Goal: Find specific page/section: Find specific page/section

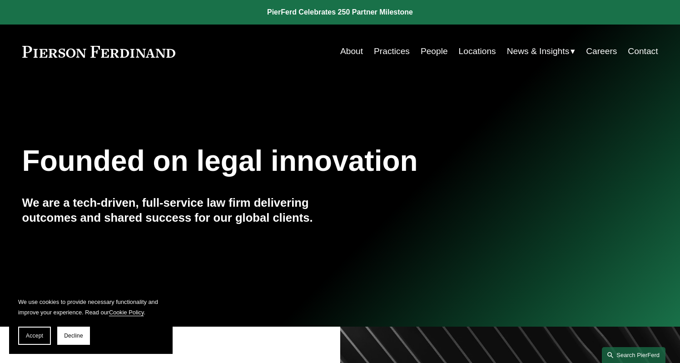
click at [624, 354] on link "Search this site" at bounding box center [634, 355] width 64 height 16
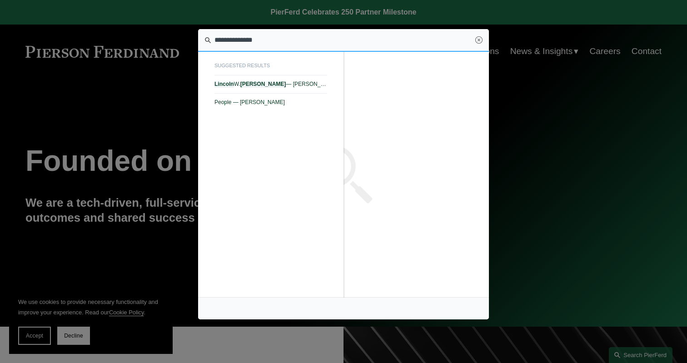
type input "**********"
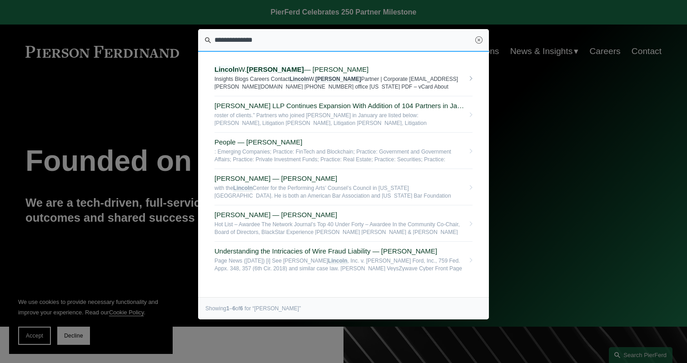
click at [312, 68] on span "Lincoln W. Briggs — Pierson Ferdinand LLP" at bounding box center [339, 69] width 250 height 8
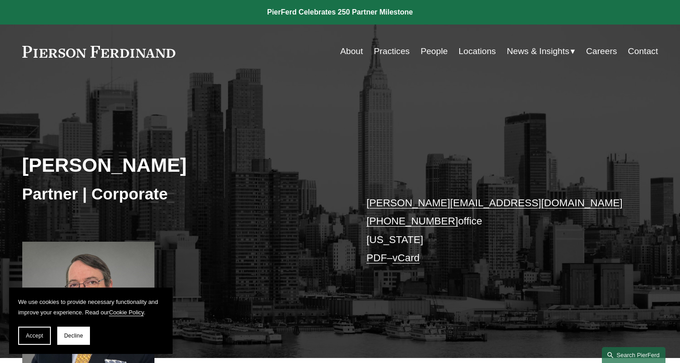
click at [618, 349] on link "Search this site" at bounding box center [634, 355] width 64 height 16
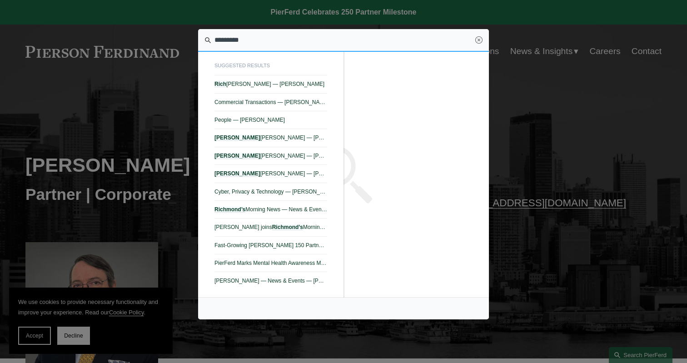
type input "*********"
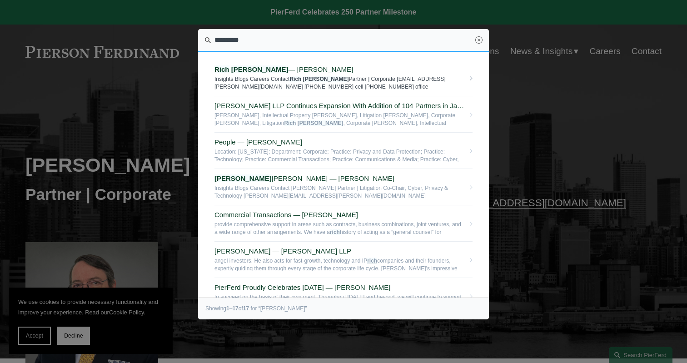
drag, startPoint x: 618, startPoint y: 349, endPoint x: 303, endPoint y: 70, distance: 419.8
click at [303, 70] on span "[PERSON_NAME] — [PERSON_NAME]" at bounding box center [339, 69] width 250 height 8
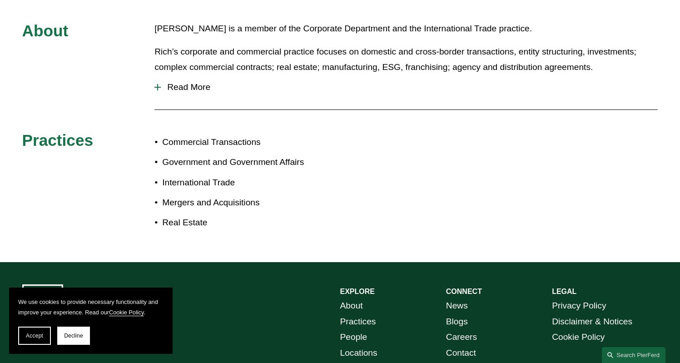
scroll to position [358, 0]
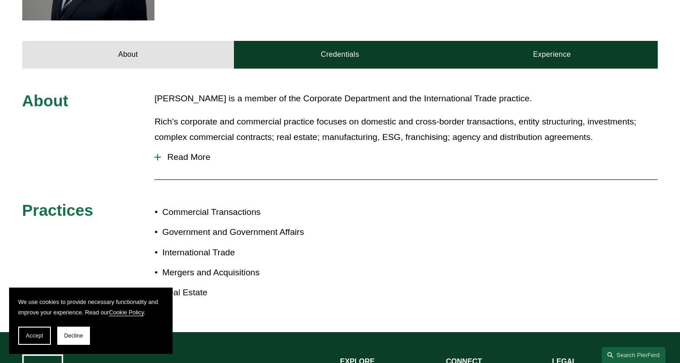
click at [201, 158] on span "Read More" at bounding box center [409, 157] width 497 height 10
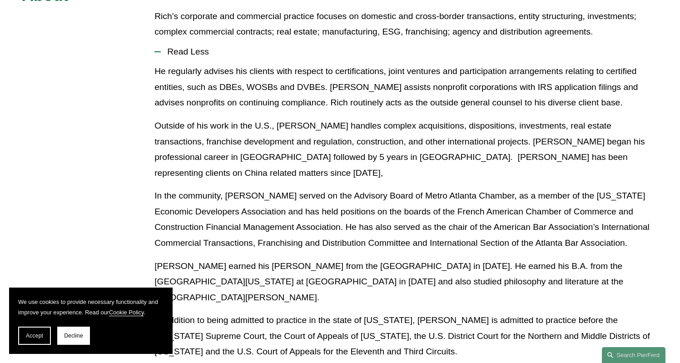
scroll to position [460, 0]
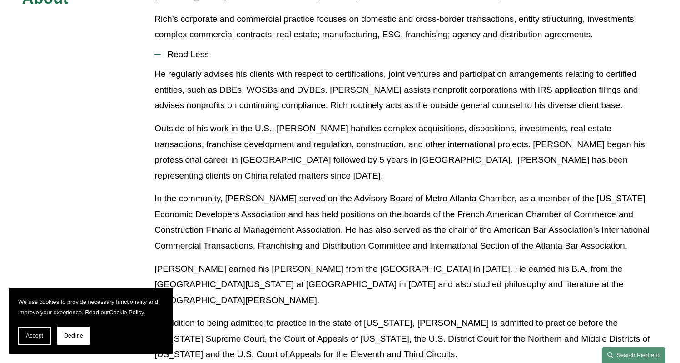
click at [637, 350] on link "Search this site" at bounding box center [634, 355] width 64 height 16
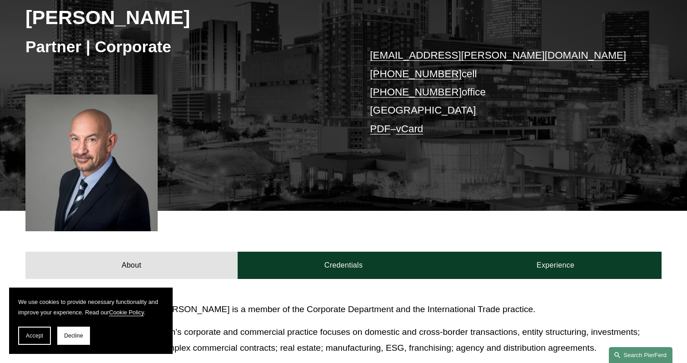
scroll to position [0, 0]
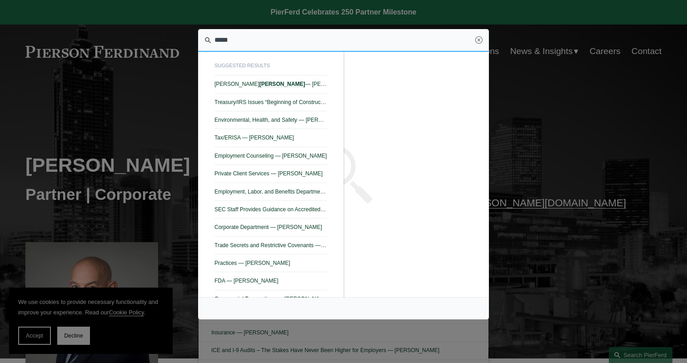
type input "******"
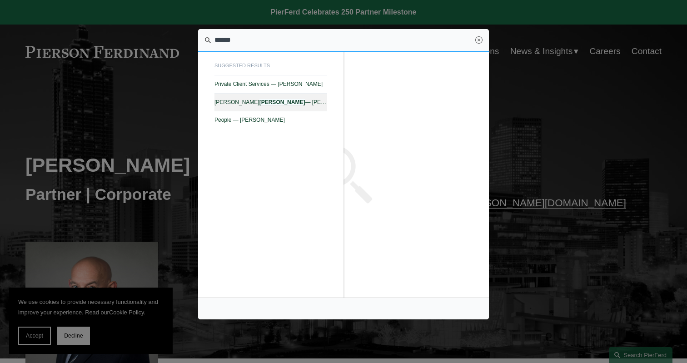
click at [296, 102] on span "Sharon B. Soloff — Pierson Ferdinand LLP" at bounding box center [270, 102] width 113 height 6
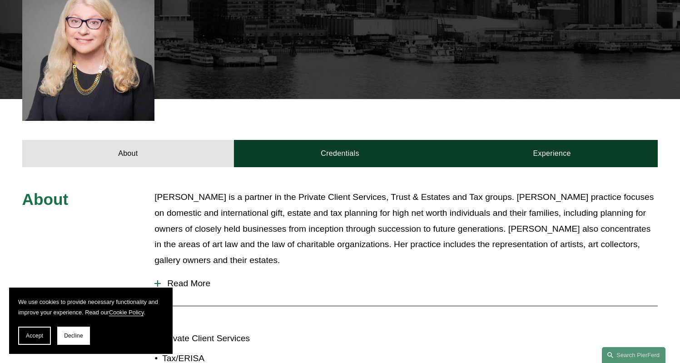
scroll to position [345, 0]
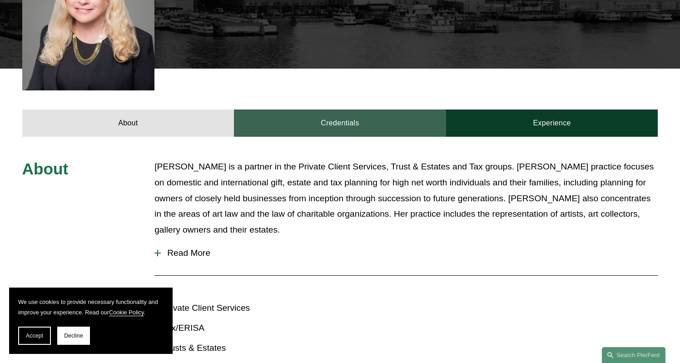
click at [346, 109] on link "Credentials" at bounding box center [340, 122] width 212 height 27
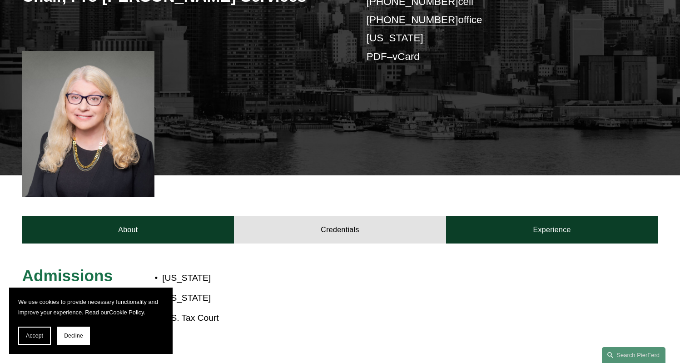
scroll to position [262, 0]
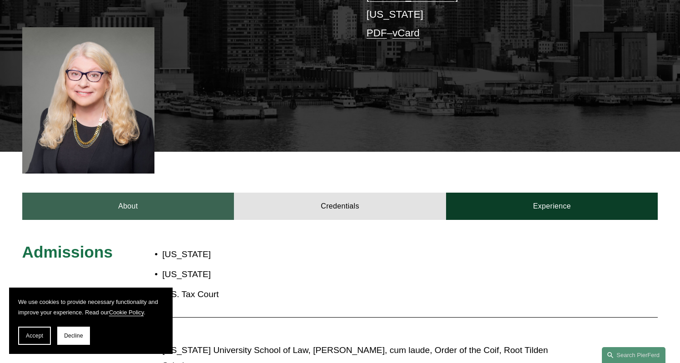
click at [146, 193] on link "About" at bounding box center [128, 206] width 212 height 27
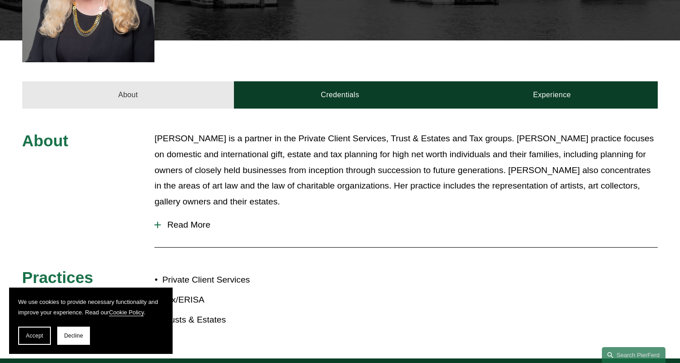
scroll to position [374, 0]
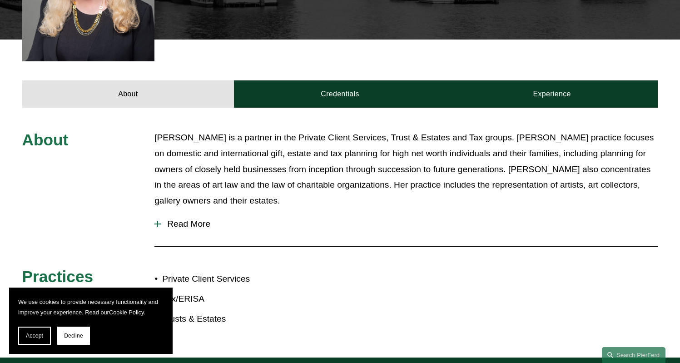
click at [191, 219] on span "Read More" at bounding box center [409, 224] width 497 height 10
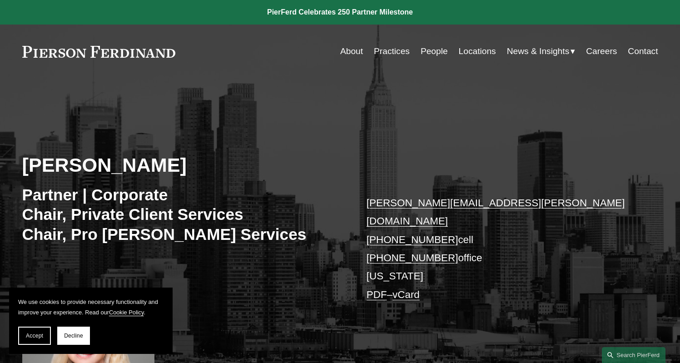
scroll to position [0, 0]
click at [261, 100] on div "Sharon B. Soloff Partner | Corporate Chair, Private Client Services Chair, Pro …" at bounding box center [340, 255] width 680 height 315
